Goal: Information Seeking & Learning: Learn about a topic

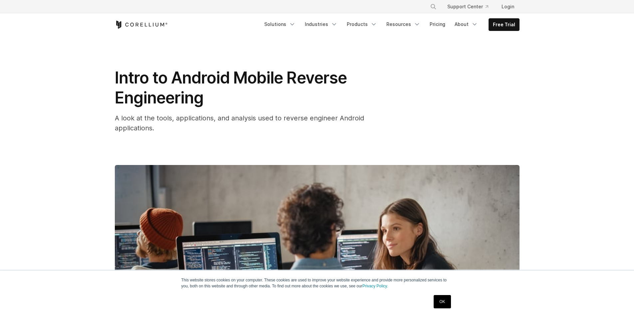
click at [444, 302] on link "OK" at bounding box center [442, 301] width 17 height 13
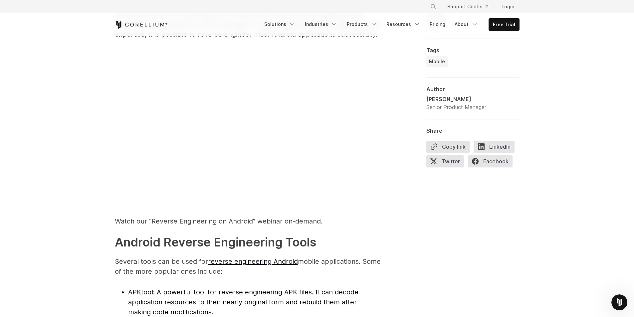
scroll to position [599, 0]
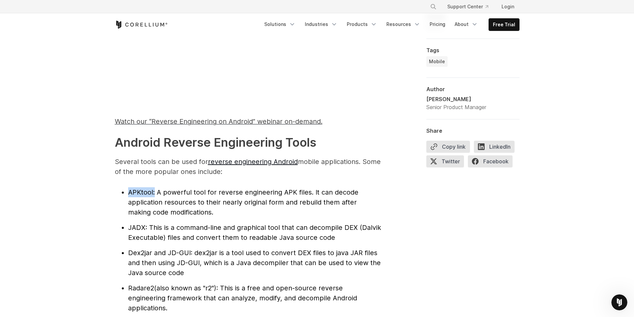
drag, startPoint x: 154, startPoint y: 194, endPoint x: 130, endPoint y: 194, distance: 24.3
click at [130, 194] on li "APKtool : A powerful tool for reverse engineering APK files. It can decode appl…" at bounding box center [254, 202] width 253 height 30
click at [163, 195] on span ": A powerful tool for reverse engineering APK files. It can decode application …" at bounding box center [243, 202] width 230 height 28
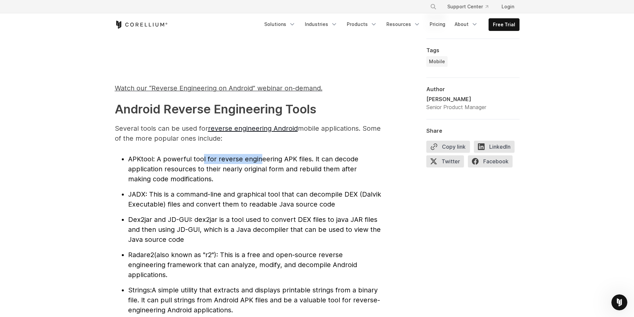
drag, startPoint x: 205, startPoint y: 162, endPoint x: 260, endPoint y: 158, distance: 55.1
click at [260, 158] on span ": A powerful tool for reverse engineering APK files. It can decode application …" at bounding box center [243, 169] width 230 height 28
click at [318, 158] on span ": A powerful tool for reverse engineering APK files. It can decode application …" at bounding box center [243, 169] width 230 height 28
drag, startPoint x: 316, startPoint y: 159, endPoint x: 362, endPoint y: 157, distance: 46.3
click at [362, 157] on li "APKtool : A powerful tool for reverse engineering APK files. It can decode appl…" at bounding box center [254, 169] width 253 height 30
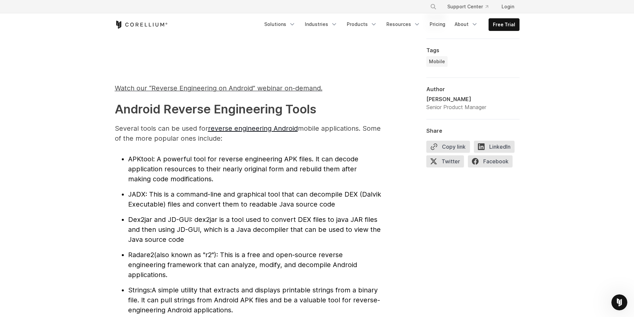
click at [289, 170] on span ": A powerful tool for reverse engineering APK files. It can decode application …" at bounding box center [243, 169] width 230 height 28
drag, startPoint x: 135, startPoint y: 178, endPoint x: 170, endPoint y: 178, distance: 35.6
click at [170, 178] on span ": A powerful tool for reverse engineering APK files. It can decode application …" at bounding box center [243, 169] width 230 height 28
click at [215, 184] on li "APKtool : A powerful tool for reverse engineering APK files. It can decode appl…" at bounding box center [254, 169] width 253 height 30
drag, startPoint x: 153, startPoint y: 160, endPoint x: 130, endPoint y: 158, distance: 23.7
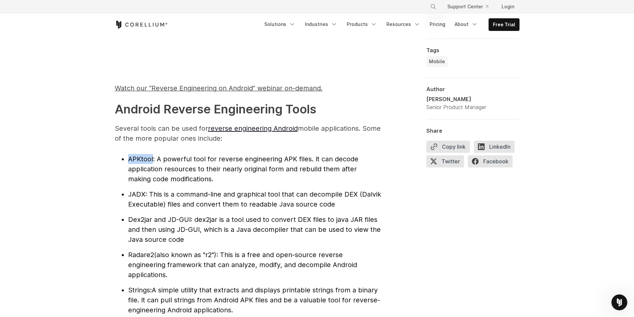
click at [130, 158] on li "APKtool : A powerful tool for reverse engineering APK files. It can decode appl…" at bounding box center [254, 169] width 253 height 30
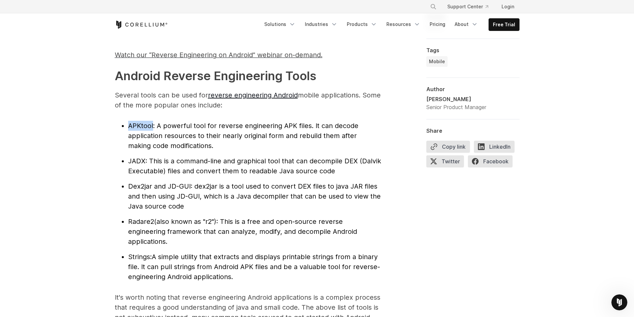
scroll to position [599, 0]
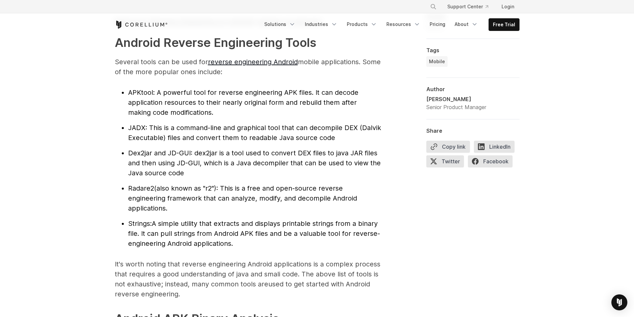
scroll to position [666, 0]
